Goal: Task Accomplishment & Management: Complete application form

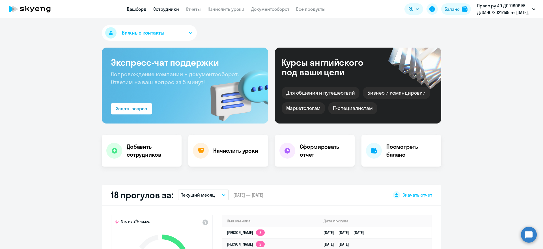
click at [169, 8] on link "Сотрудники" at bounding box center [166, 9] width 26 height 6
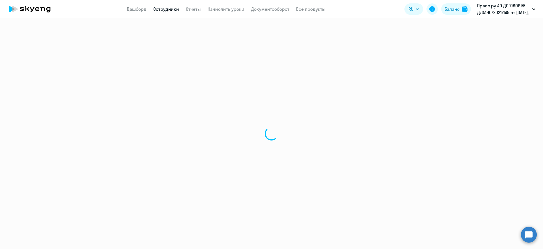
select select "30"
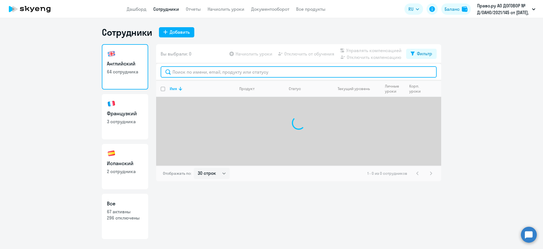
click at [185, 71] on input "text" at bounding box center [299, 71] width 276 height 11
drag, startPoint x: 185, startPoint y: 70, endPoint x: 162, endPoint y: 67, distance: 23.2
click at [162, 67] on input "rjhi" at bounding box center [299, 71] width 276 height 11
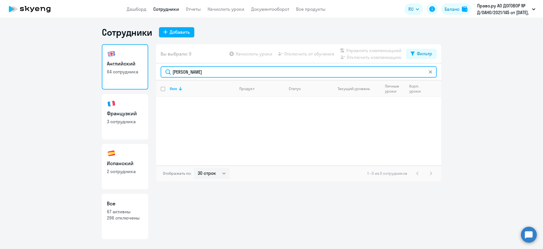
type input "[PERSON_NAME]"
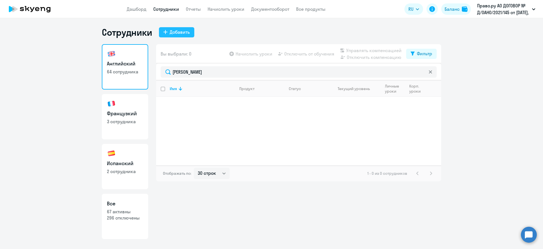
click at [181, 32] on div "Добавить" at bounding box center [180, 32] width 20 height 7
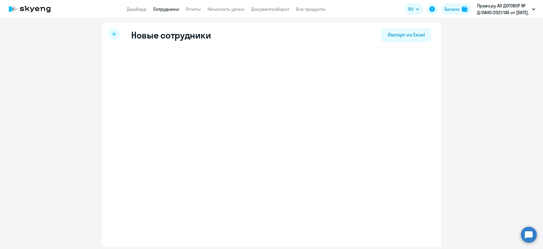
select select "english_adult_not_native_speaker"
select select "3"
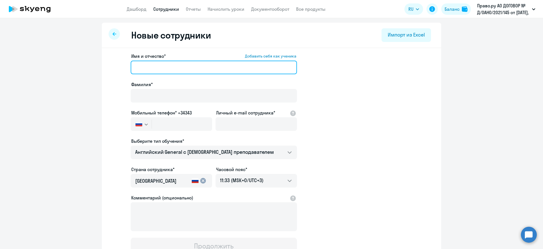
click at [158, 67] on input "Имя и отчество* Добавить себя как ученика" at bounding box center [214, 68] width 166 height 14
paste input "[PERSON_NAME]"
click at [151, 67] on input "[PERSON_NAME]" at bounding box center [214, 68] width 166 height 14
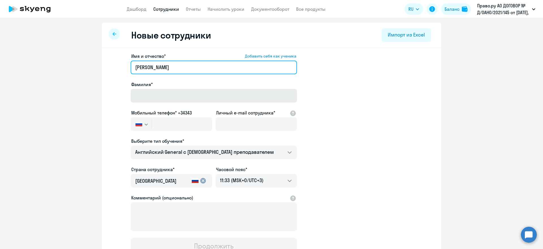
type input "[PERSON_NAME]"
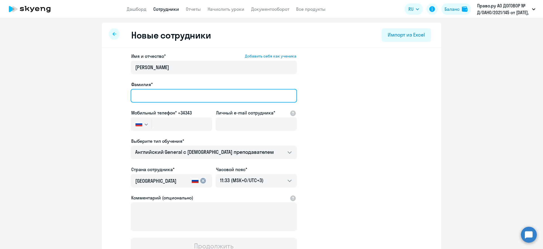
click at [147, 91] on input "Фамилия*" at bounding box center [214, 96] width 166 height 14
paste input "[PERSON_NAME]"
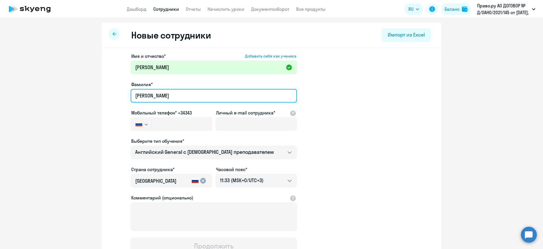
type input "[PERSON_NAME]"
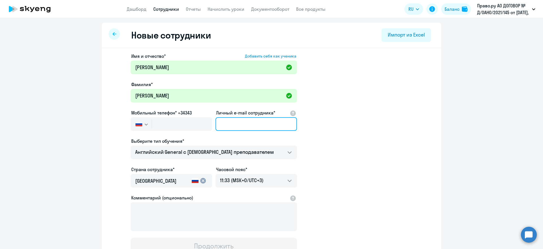
click at [228, 122] on input "Личный e-mail сотрудника*" at bounding box center [257, 124] width 82 height 14
paste input "[EMAIL_ADDRESS][DOMAIN_NAME]"
type input "[EMAIL_ADDRESS][DOMAIN_NAME]"
click at [64, 114] on ng-component "Новые сотрудники Импорт из Excel Имя и отчество* Добавить себя как ученика [PER…" at bounding box center [271, 160] width 543 height 274
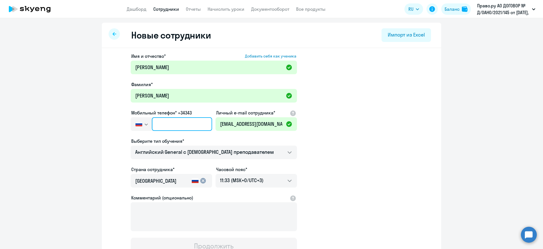
click at [159, 124] on input "text" at bounding box center [182, 124] width 60 height 14
paste input "[PHONE_NUMBER]"
type input "[PHONE_NUMBER]"
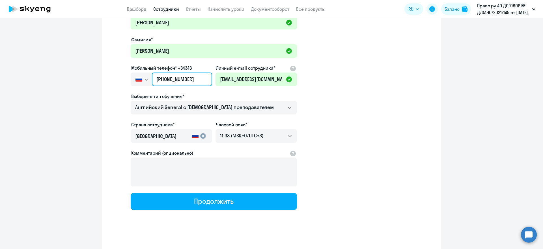
scroll to position [48, 0]
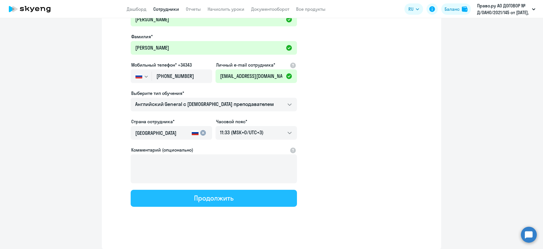
click at [245, 193] on button "Продолжить" at bounding box center [214, 198] width 166 height 17
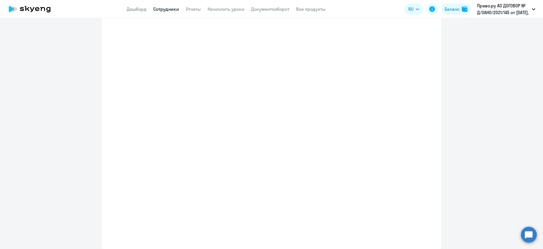
select select "english_adult_not_native_speaker"
select select "3"
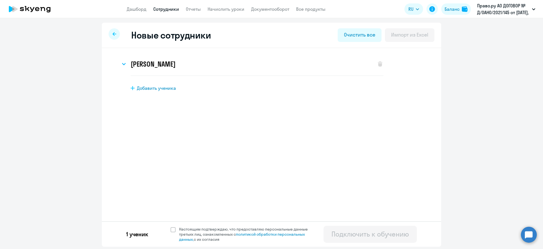
scroll to position [0, 0]
click at [173, 229] on span at bounding box center [173, 229] width 5 height 5
click at [171, 226] on input "Настоящим подтверждаю, что предоставляю персональные данные третьих лиц, ознако…" at bounding box center [170, 226] width 0 height 0
checkbox input "true"
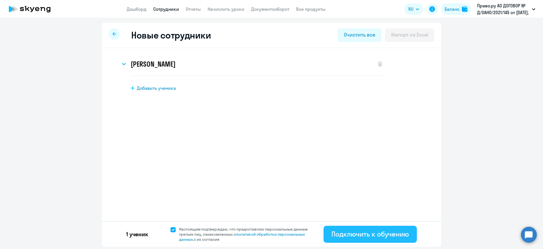
click at [369, 236] on div "Подключить к обучению" at bounding box center [371, 233] width 78 height 9
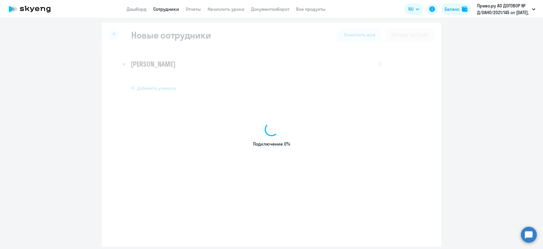
select select "english_adult_not_native_speaker"
select select "3"
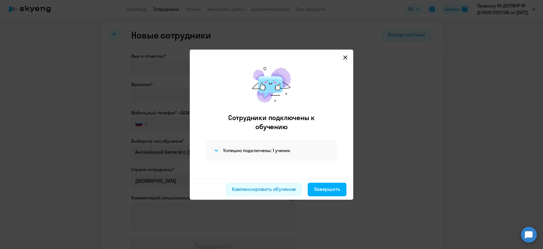
click at [345, 57] on icon at bounding box center [346, 57] width 4 height 4
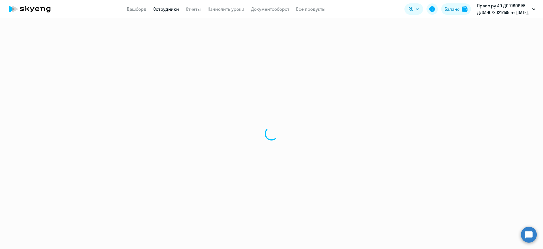
select select "30"
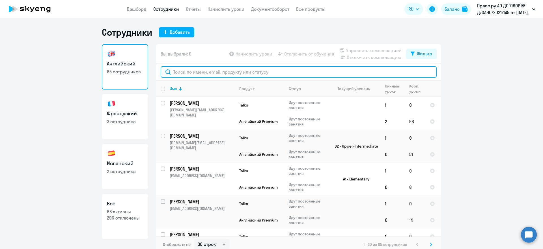
click at [176, 68] on input "text" at bounding box center [299, 71] width 276 height 11
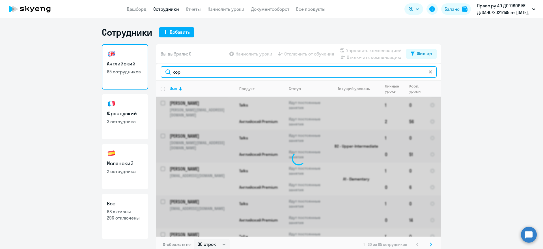
type input "[PERSON_NAME]"
